Goal: Navigation & Orientation: Find specific page/section

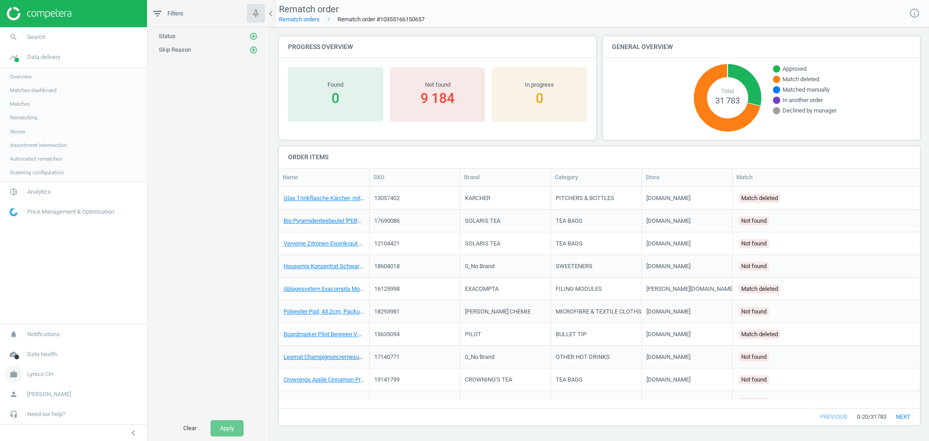
scroll to position [203, 631]
click at [34, 374] on span "Lyreco CH" at bounding box center [40, 374] width 26 height 8
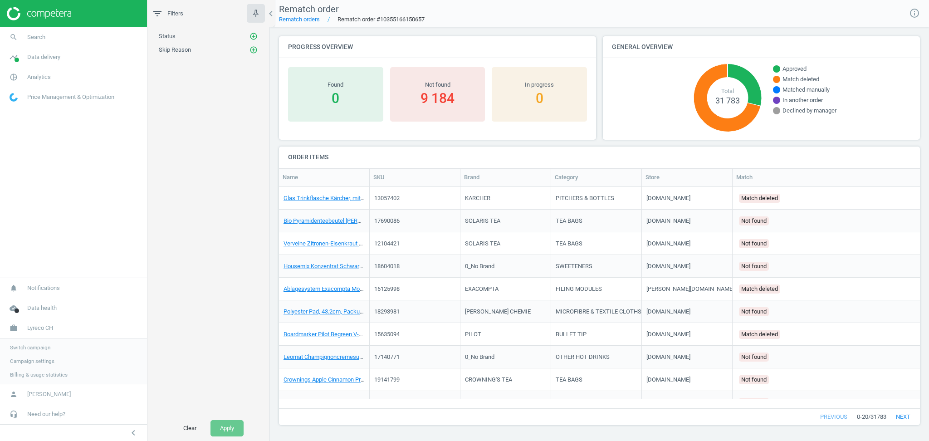
click at [32, 344] on span "Switch campaign" at bounding box center [30, 347] width 40 height 7
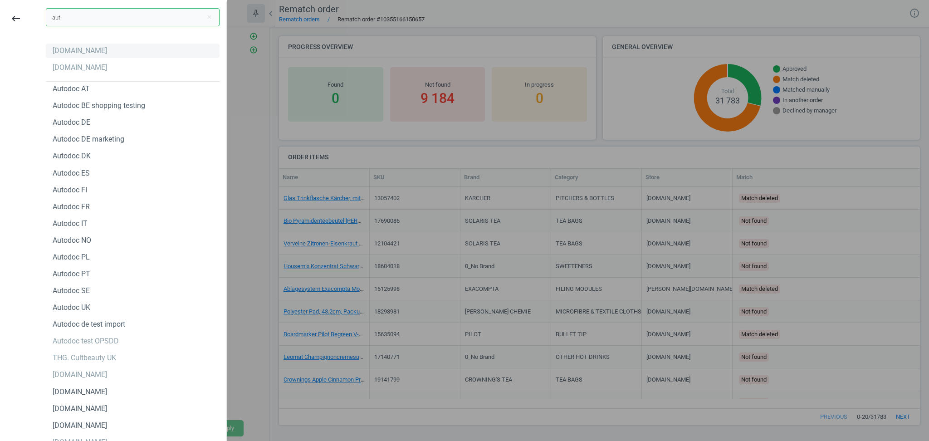
type input "aut"
click at [73, 55] on div "[DOMAIN_NAME]" at bounding box center [80, 51] width 54 height 10
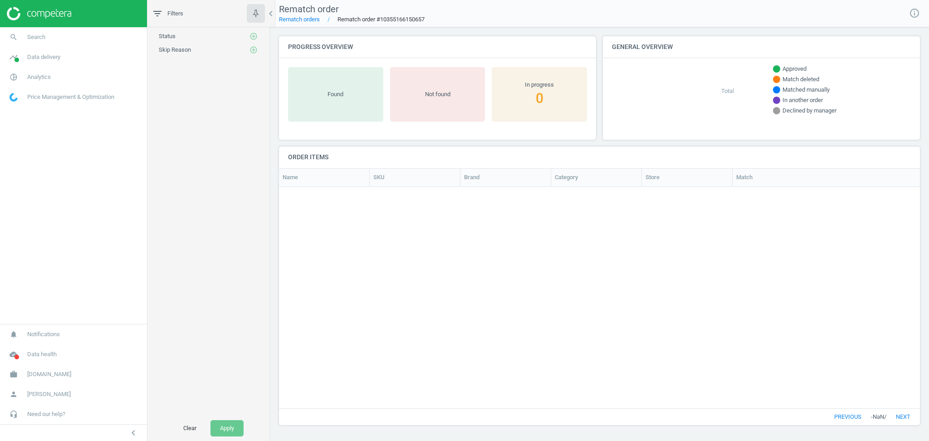
scroll to position [10, 10]
click at [52, 60] on span "Data delivery" at bounding box center [43, 57] width 33 height 8
click at [23, 132] on span "Stores" at bounding box center [17, 131] width 15 height 7
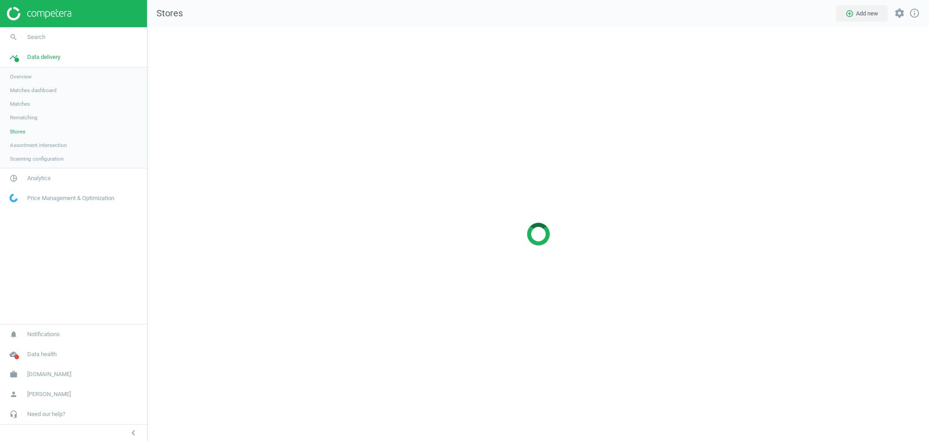
scroll to position [432, 800]
